Goal: Obtain resource: Obtain resource

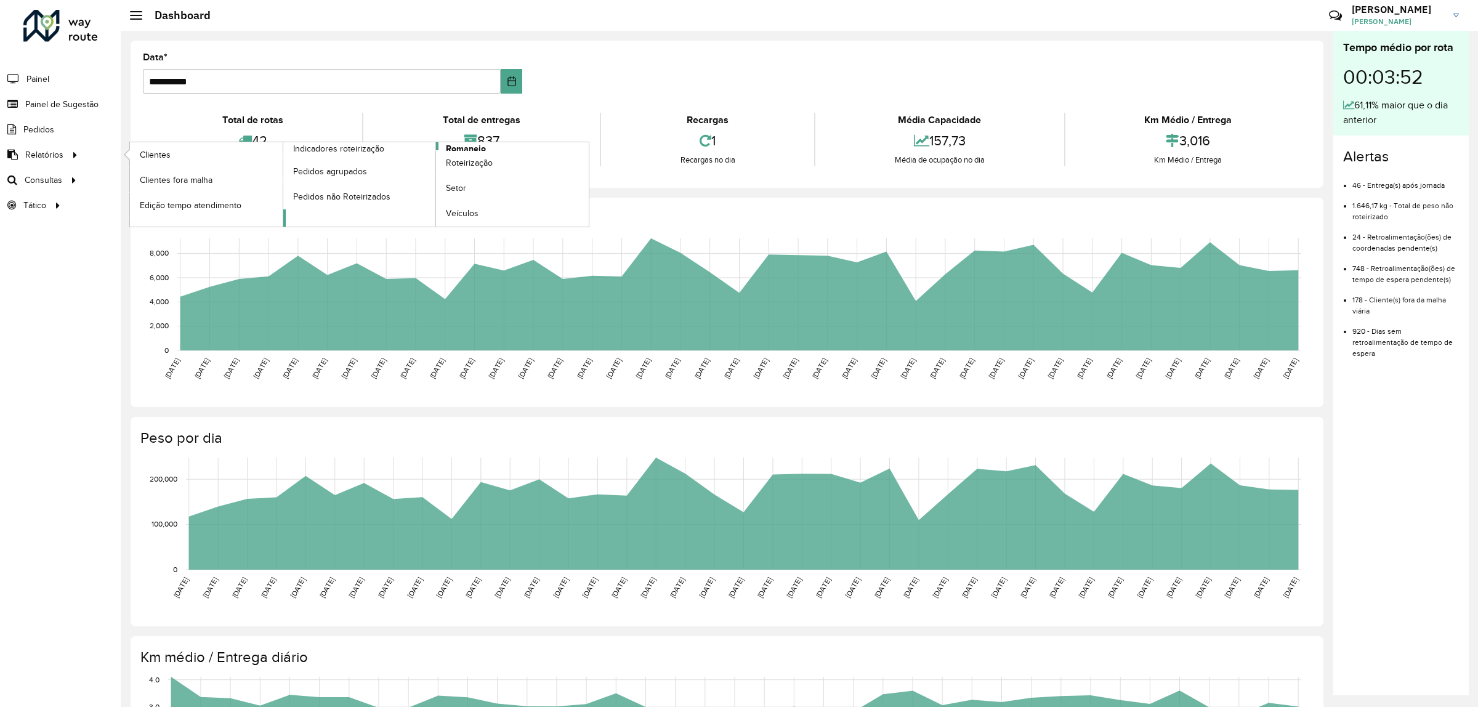
click at [471, 150] on span "Romaneio" at bounding box center [466, 148] width 40 height 13
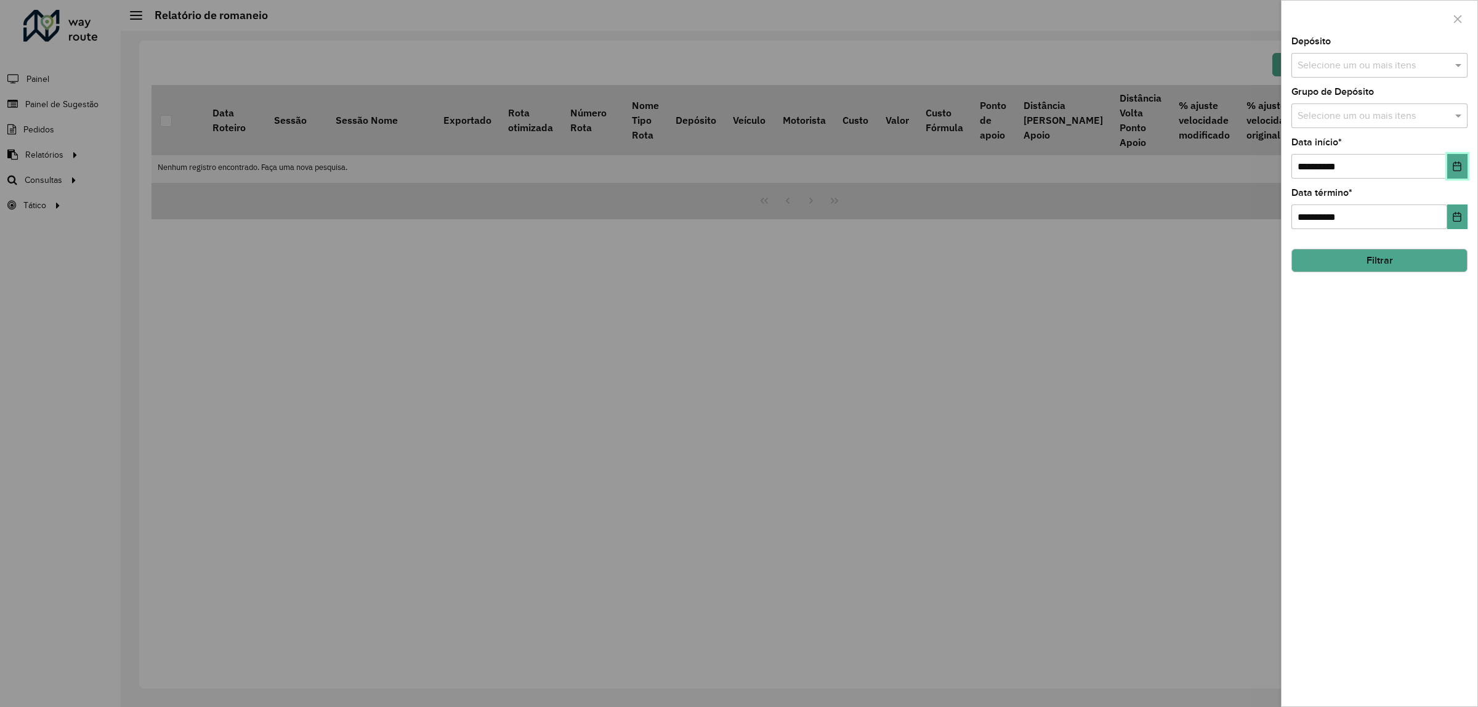
click at [1464, 166] on button "Choose Date" at bounding box center [1457, 166] width 20 height 25
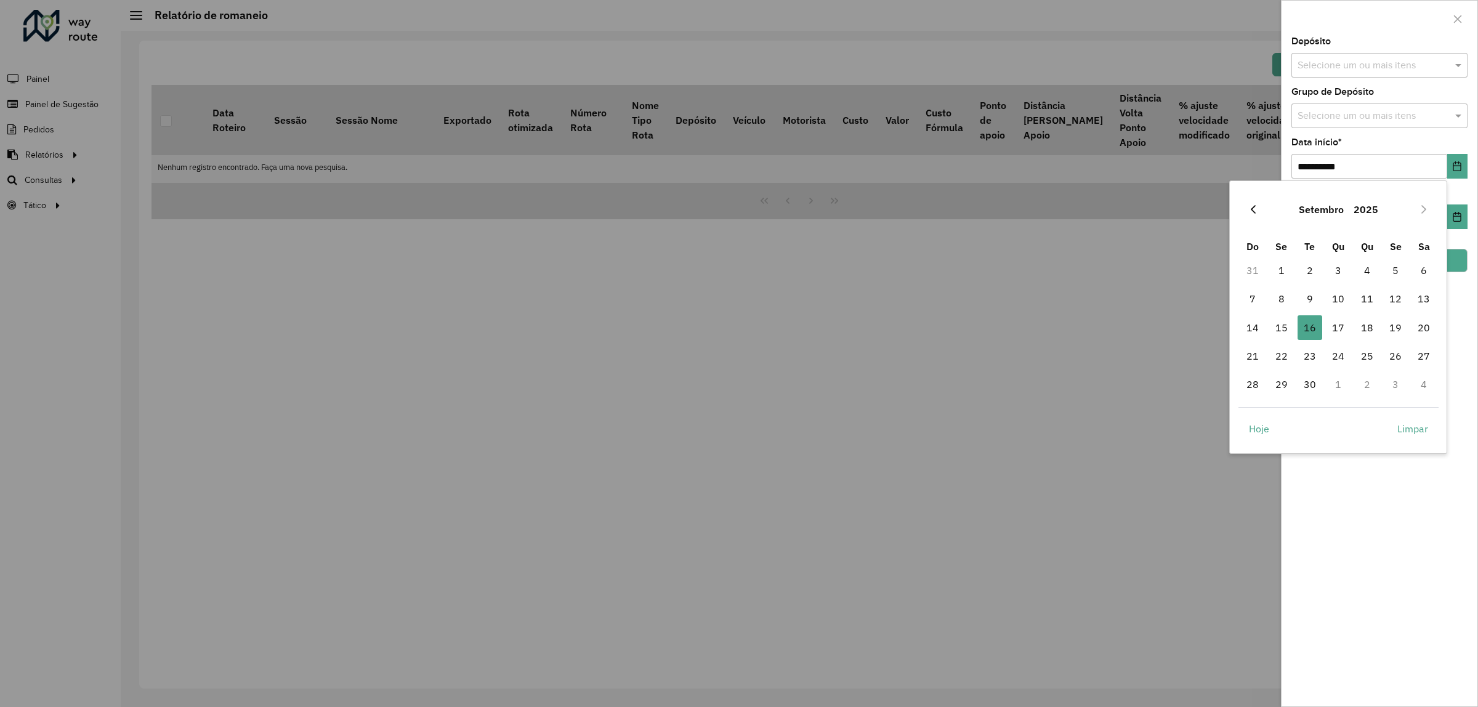
click at [1251, 212] on icon "Previous Month" at bounding box center [1253, 209] width 10 height 10
click at [1389, 266] on span "1" at bounding box center [1395, 270] width 25 height 25
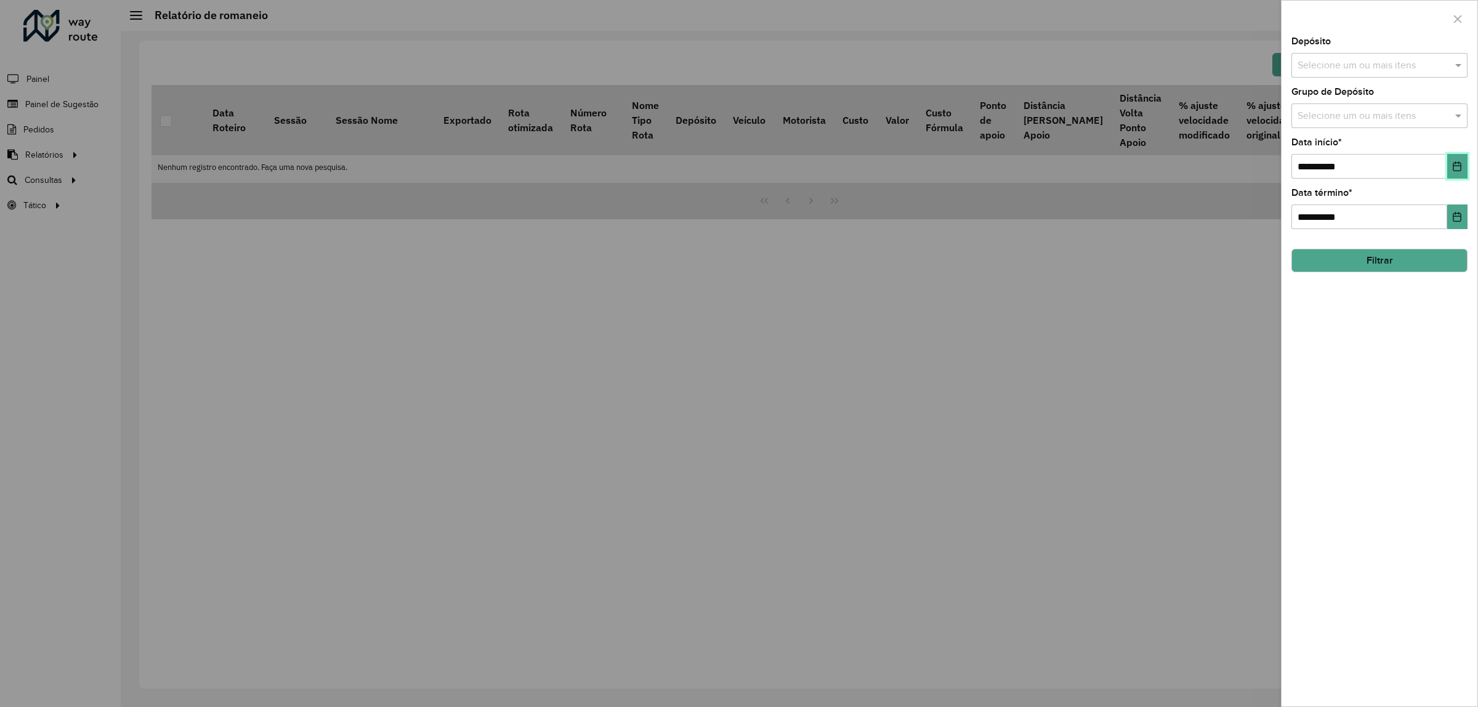
click at [1459, 161] on button "Choose Date" at bounding box center [1457, 166] width 20 height 25
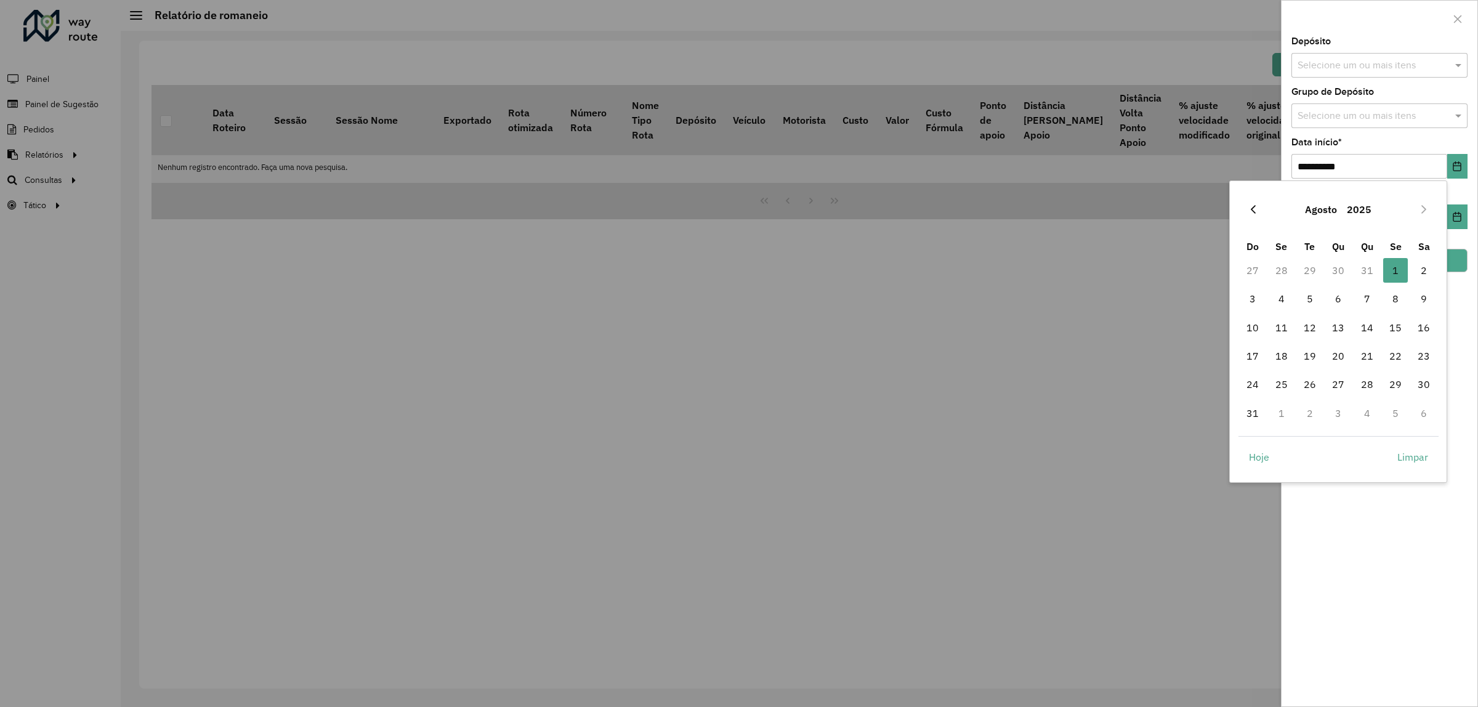
click at [1248, 203] on button "Previous Month" at bounding box center [1253, 210] width 20 height 20
click at [1316, 268] on span "1" at bounding box center [1310, 270] width 25 height 25
type input "**********"
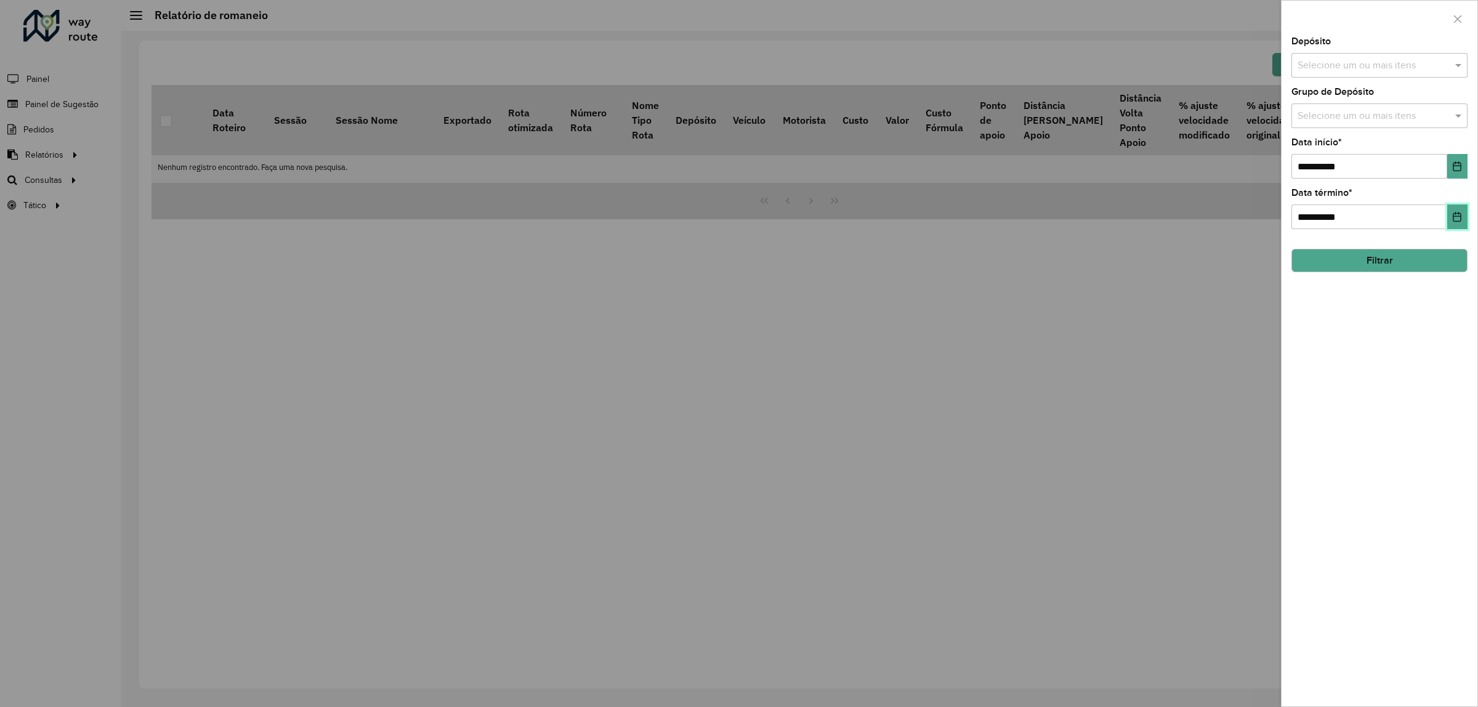
click at [1454, 229] on button "Choose Date" at bounding box center [1457, 216] width 20 height 25
click at [1467, 190] on div "**********" at bounding box center [1379, 208] width 176 height 41
click at [1334, 65] on input "text" at bounding box center [1373, 66] width 158 height 15
click at [1344, 121] on div "CDD Suzano" at bounding box center [1379, 127] width 175 height 21
click at [1374, 262] on button "Filtrar" at bounding box center [1379, 260] width 176 height 23
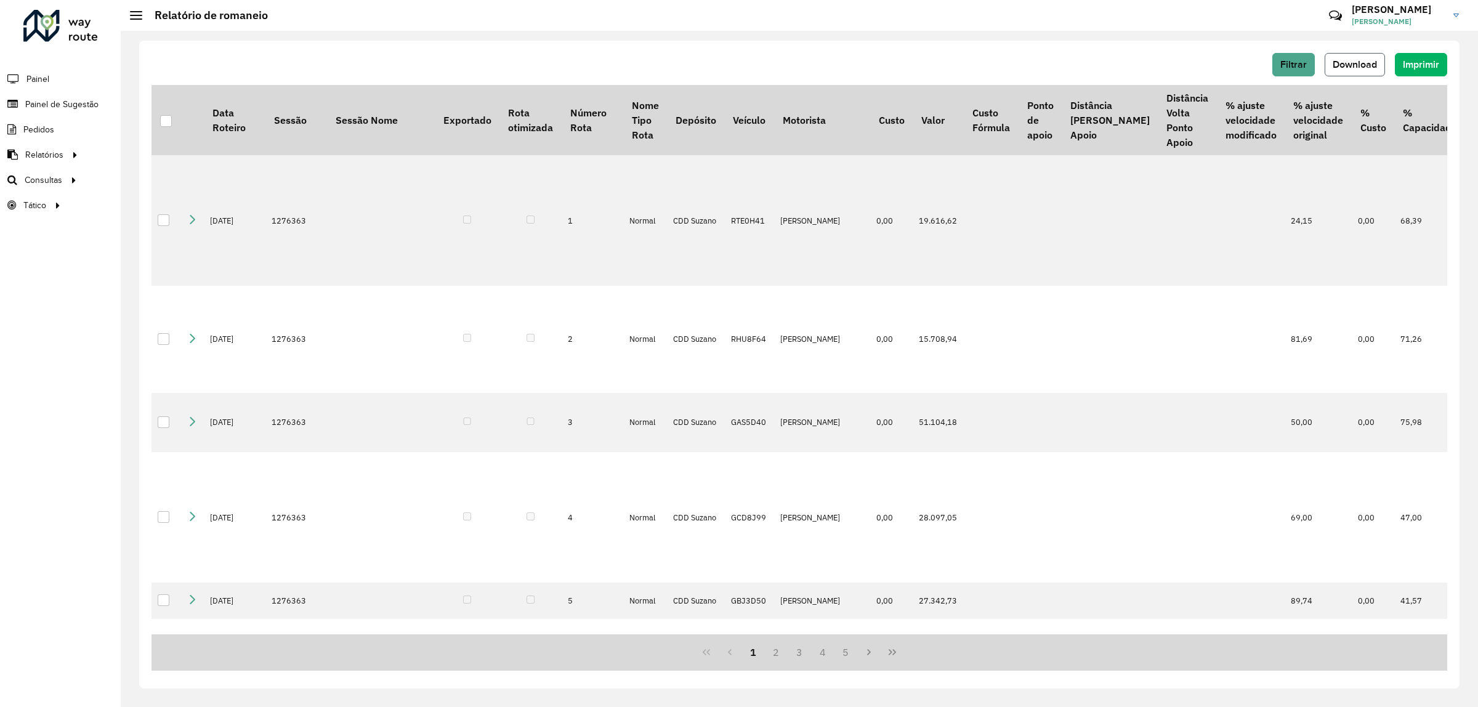
click at [1338, 65] on span "Download" at bounding box center [1355, 64] width 44 height 10
